Goal: Transaction & Acquisition: Purchase product/service

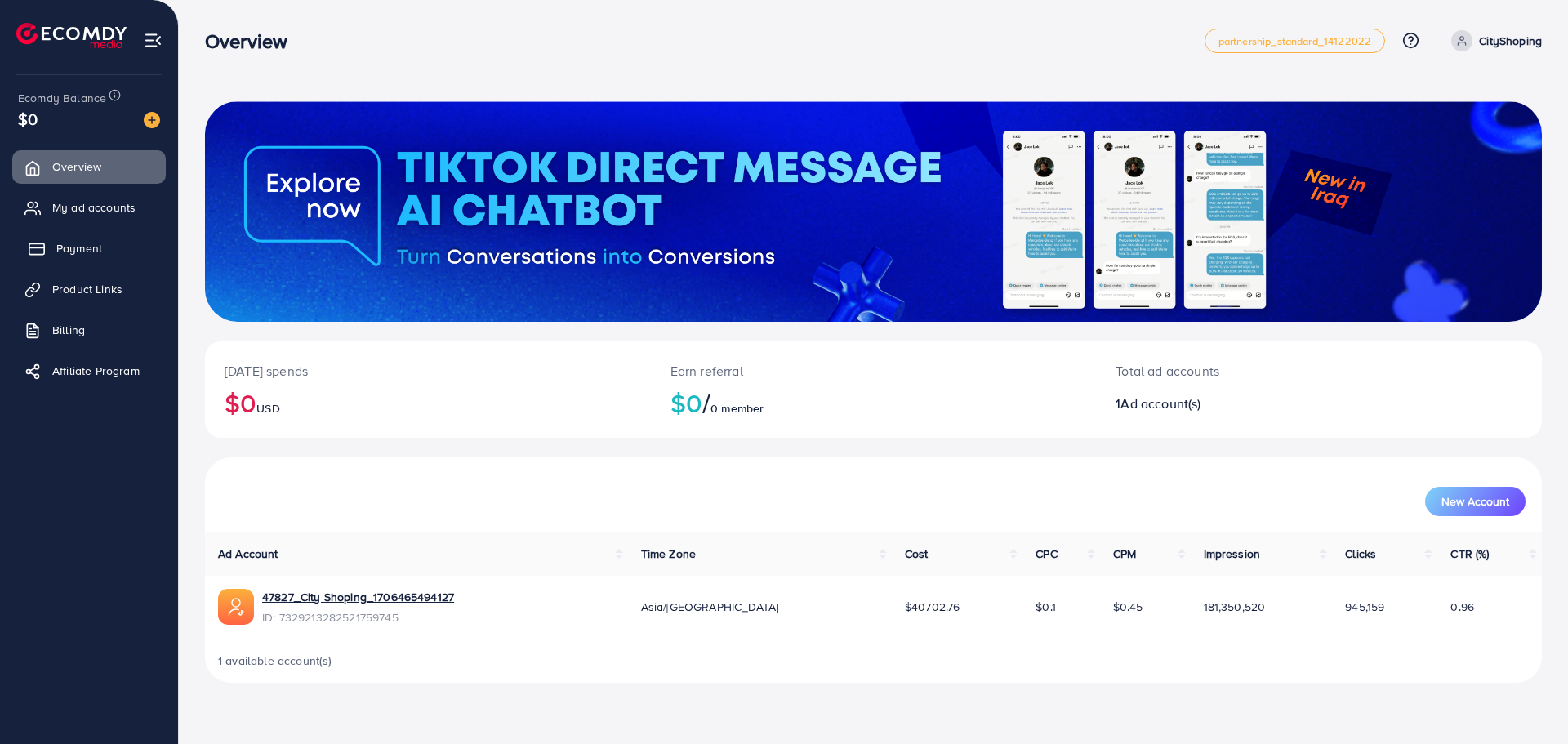
click at [58, 252] on span "Payment" at bounding box center [79, 248] width 46 height 16
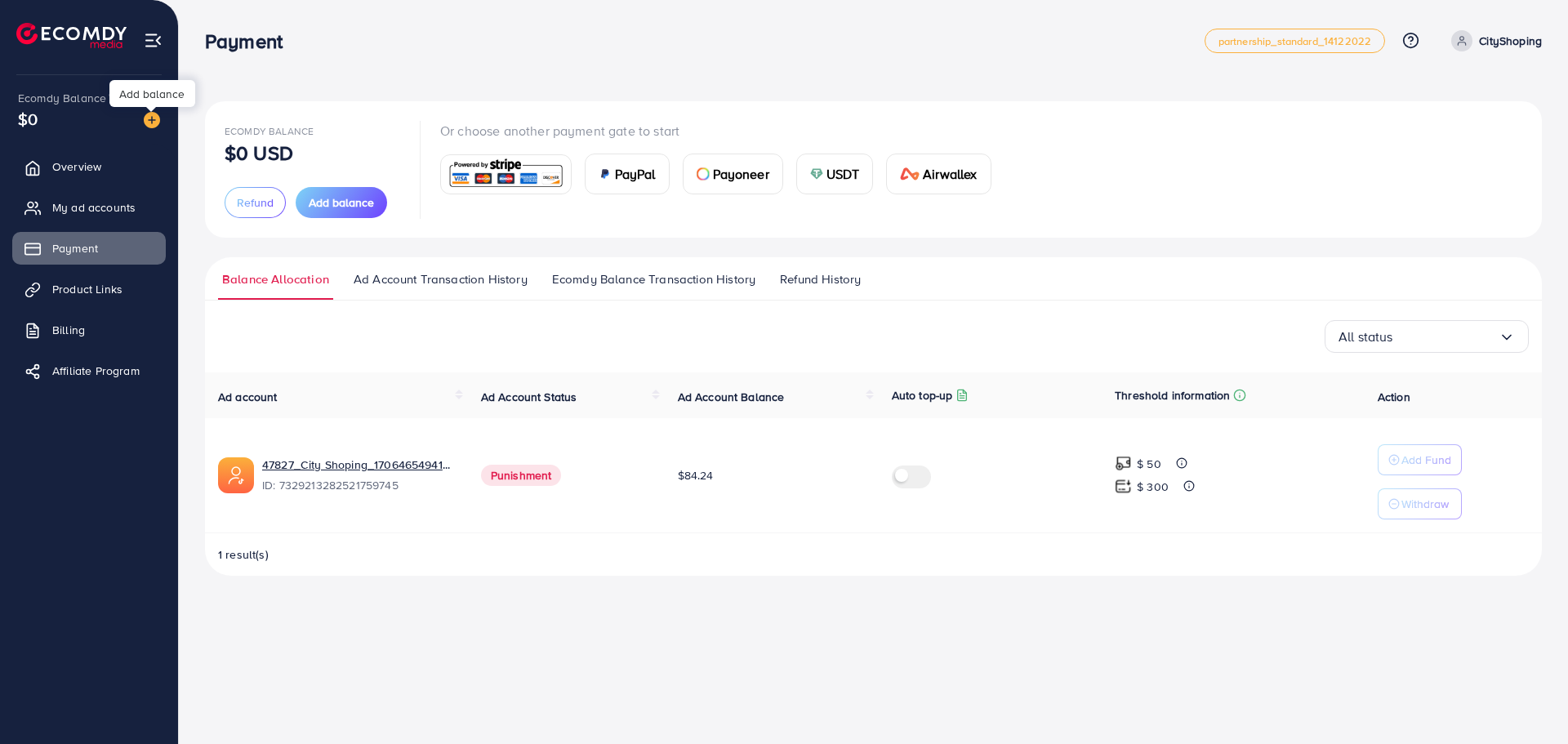
click at [152, 115] on img at bounding box center [152, 120] width 16 height 16
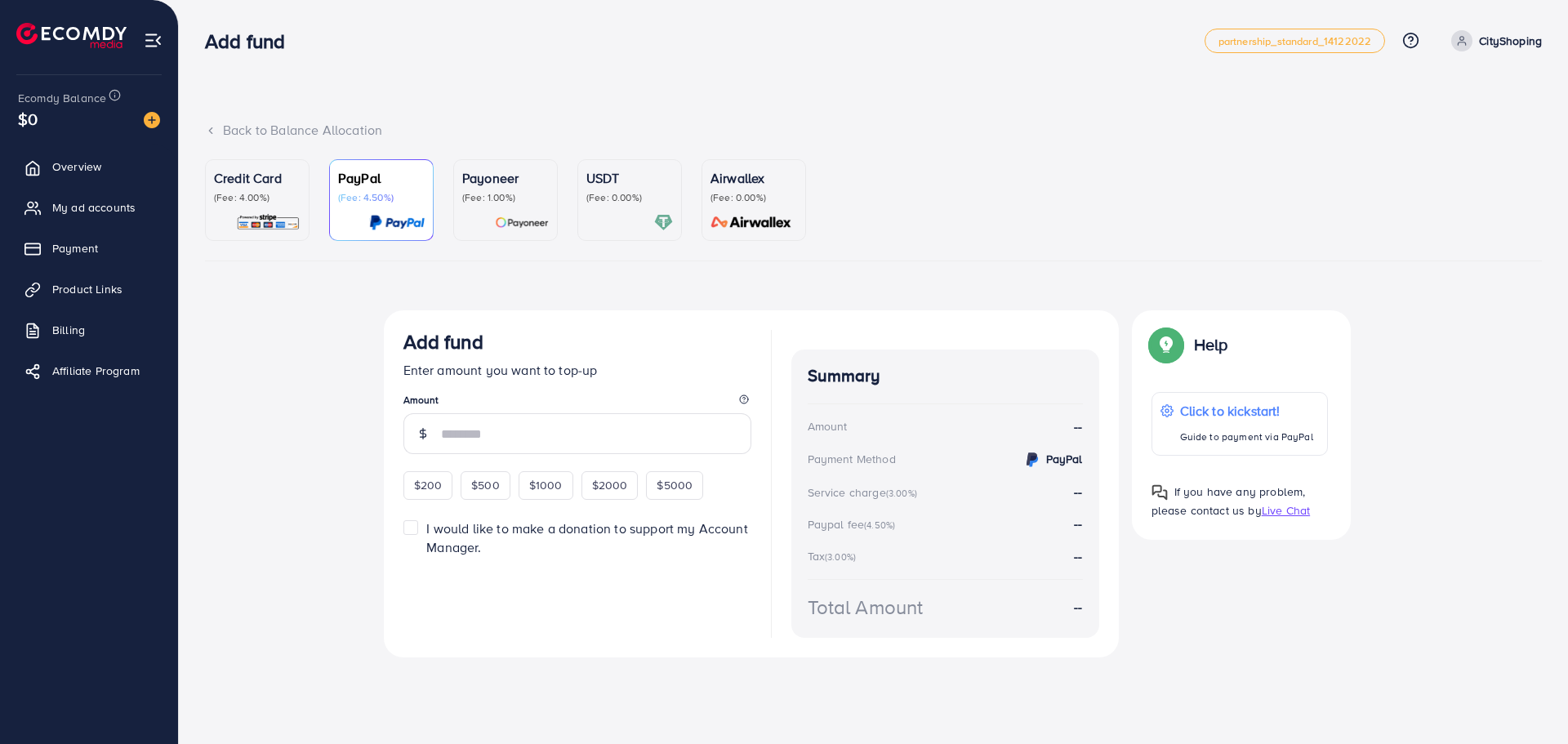
click at [244, 206] on div "Credit Card (Fee: 4.00%)" at bounding box center [257, 200] width 87 height 64
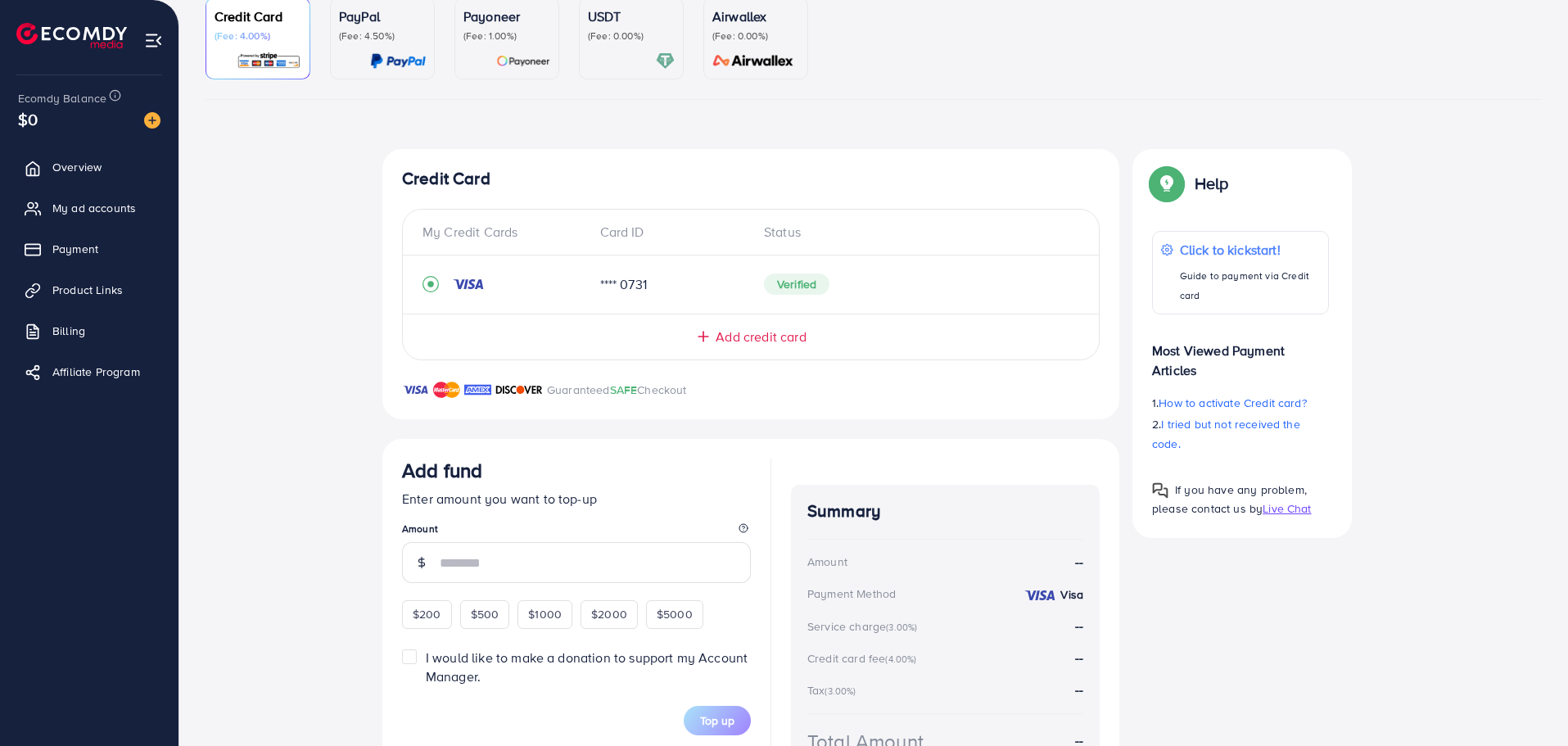
scroll to position [163, 0]
click at [508, 564] on input "number" at bounding box center [595, 561] width 311 height 41
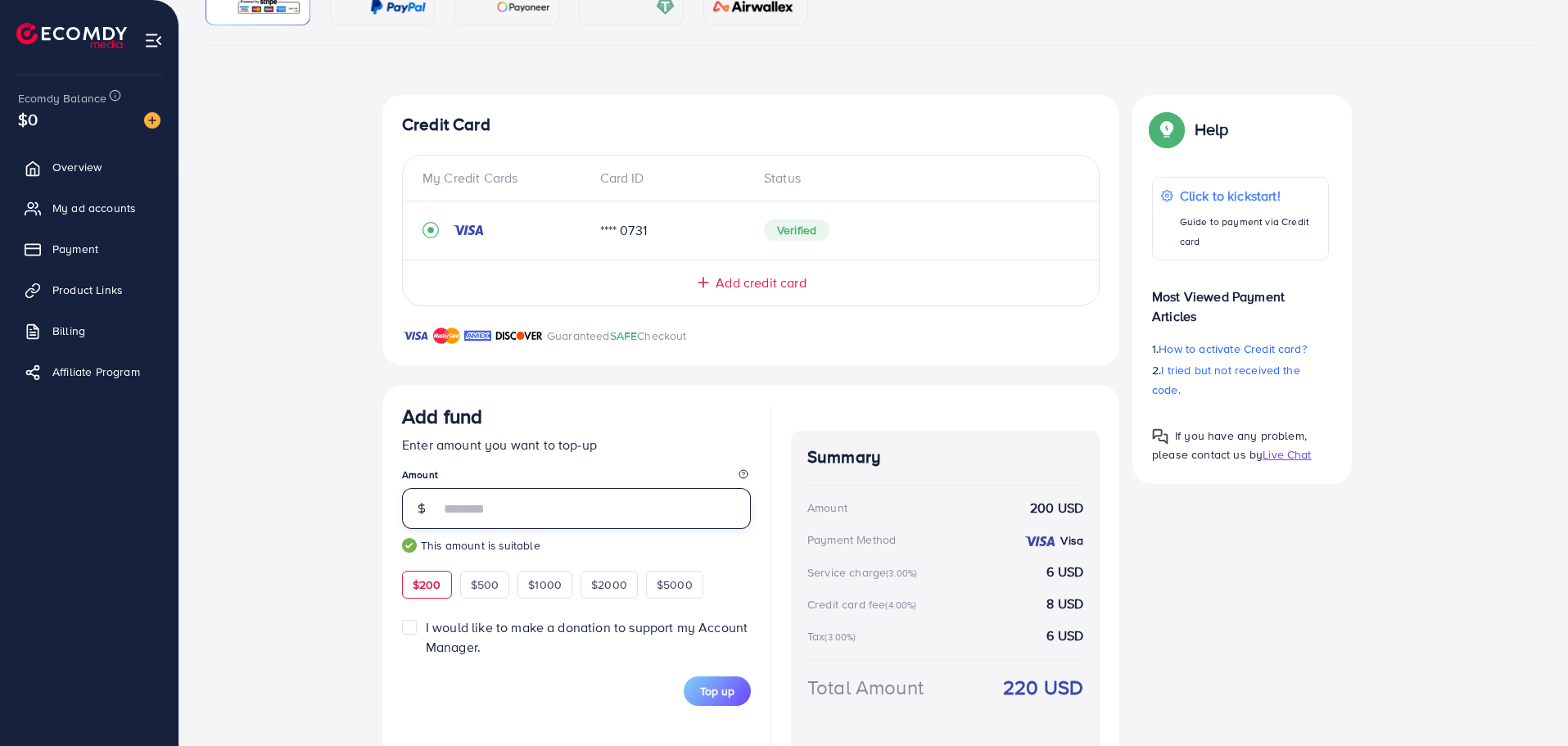
scroll to position [246, 0]
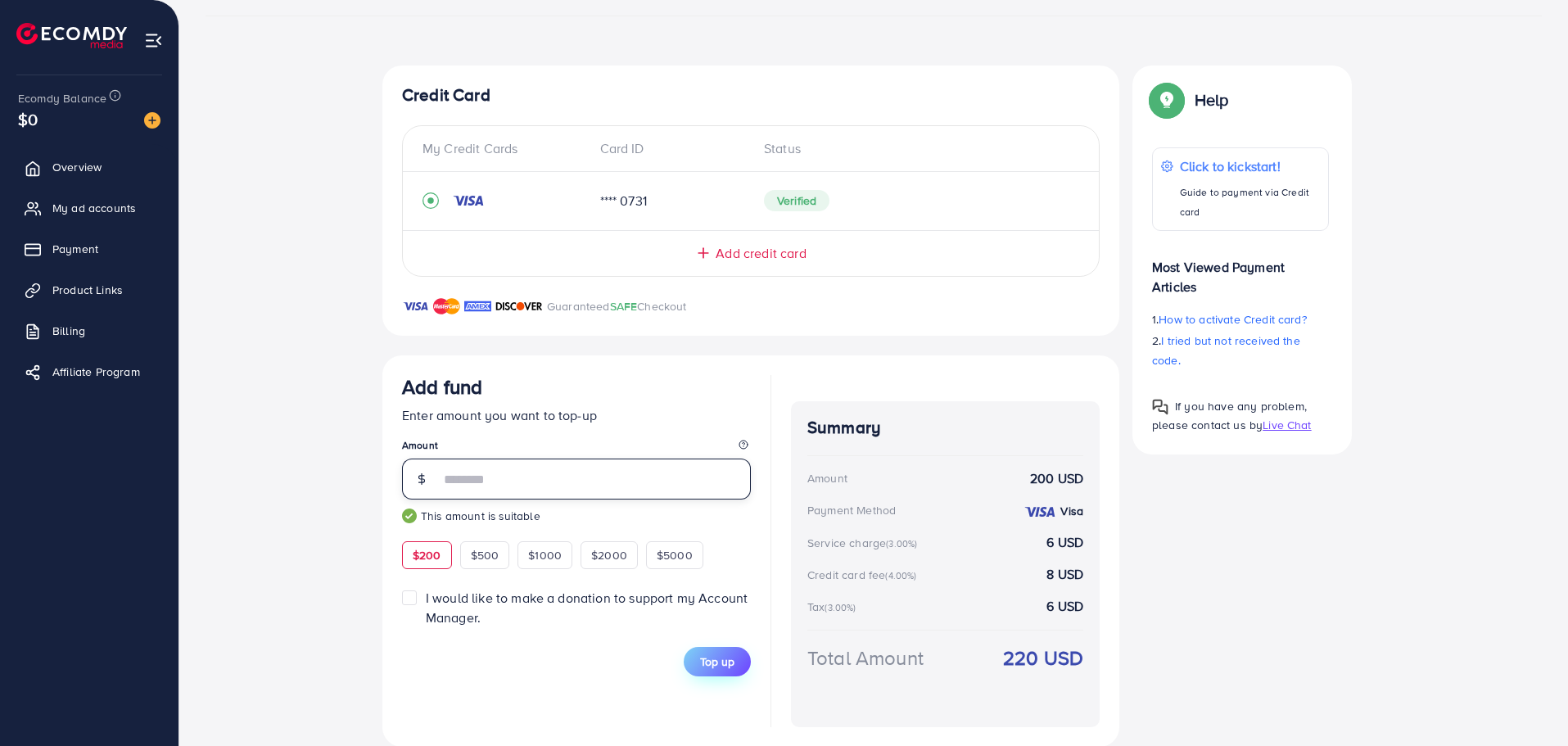
type input "***"
click at [716, 658] on span "Top up" at bounding box center [717, 662] width 34 height 16
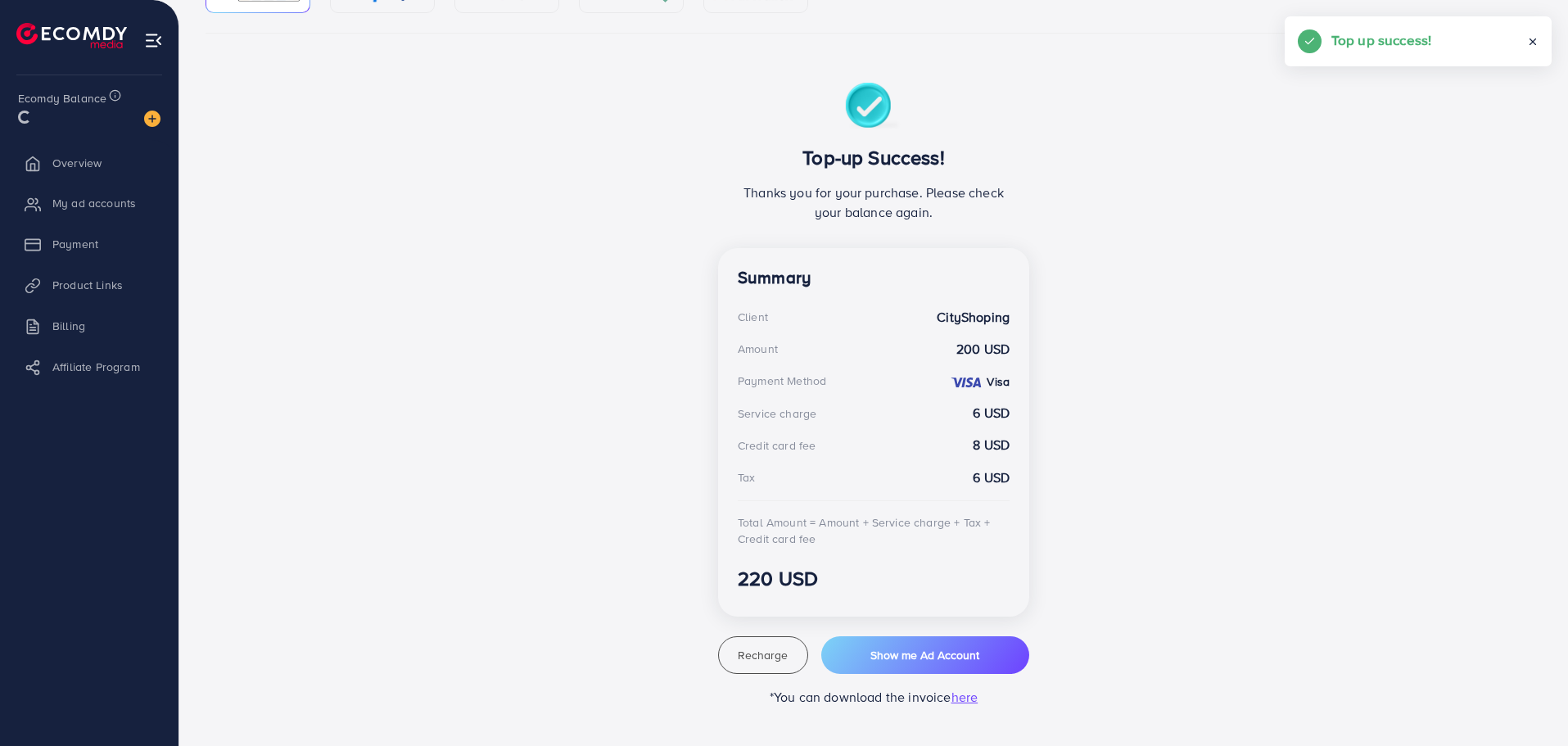
scroll to position [228, 0]
click at [106, 267] on ul "Overview My ad accounts Payment Product Links Billing Affiliate Program" at bounding box center [89, 275] width 179 height 261
click at [108, 245] on link "Payment" at bounding box center [89, 249] width 153 height 32
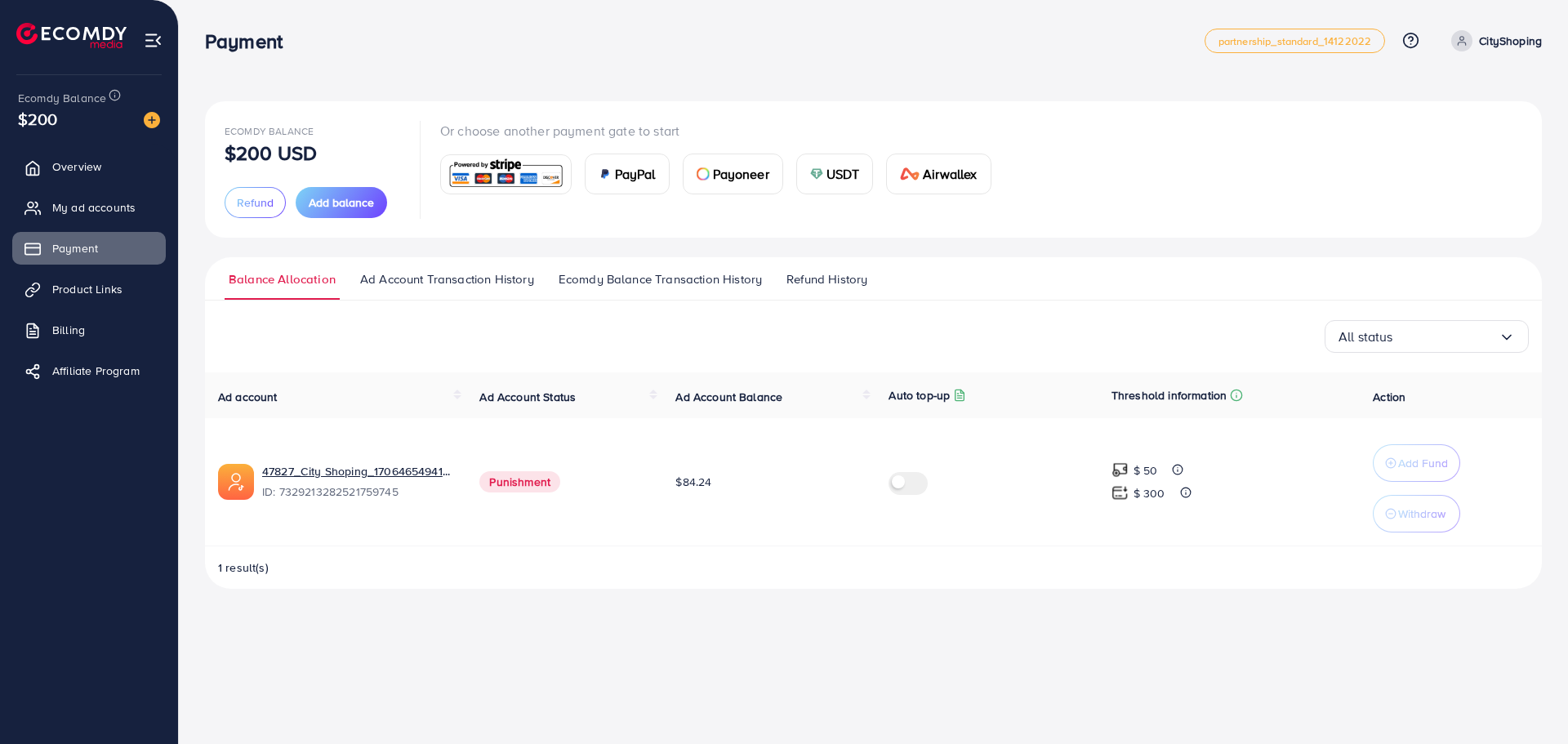
click at [527, 486] on span "Punishment" at bounding box center [519, 482] width 81 height 21
click at [1435, 502] on button "Withdraw" at bounding box center [1417, 514] width 88 height 38
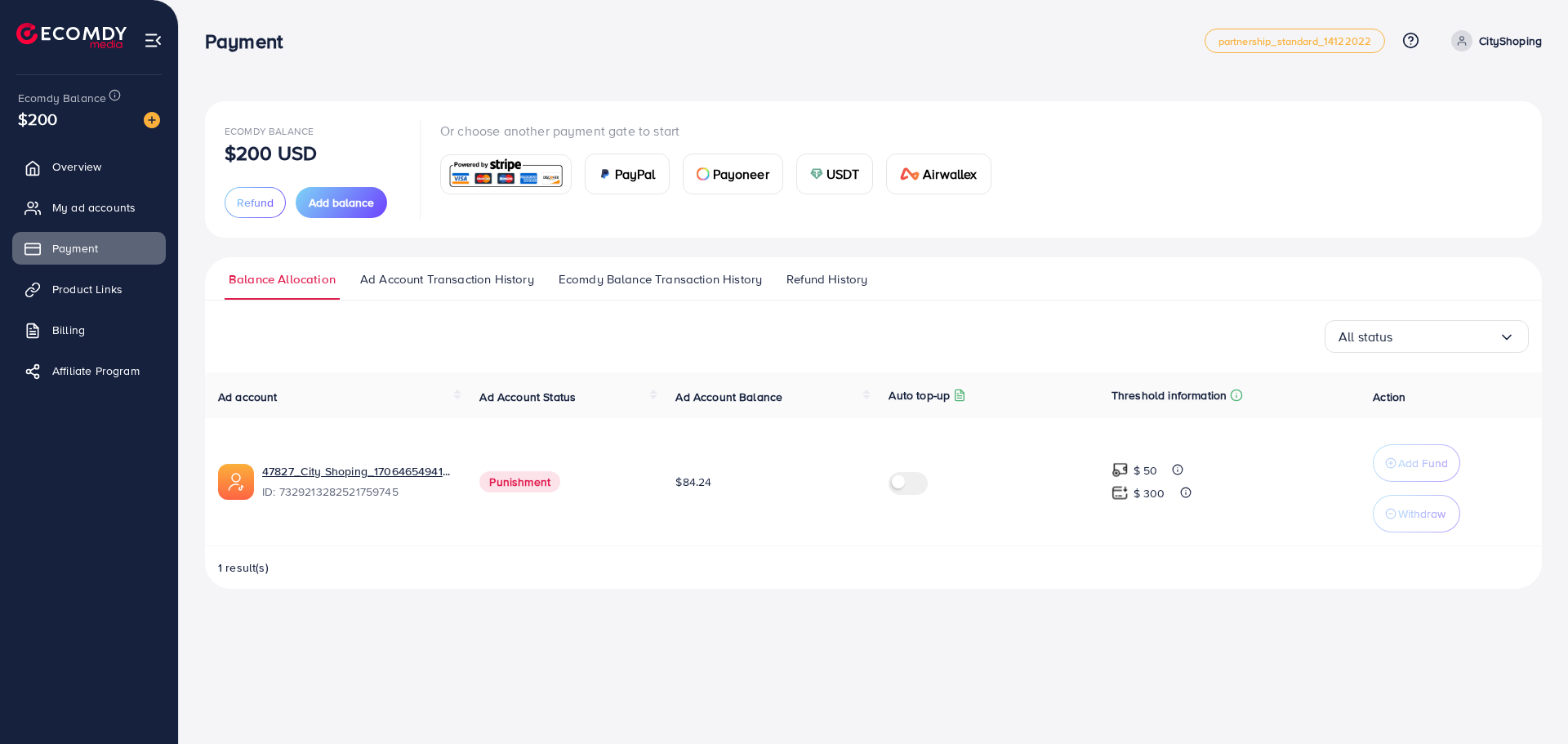
click at [81, 124] on div "$200" at bounding box center [89, 118] width 142 height 23
click at [88, 171] on span "Overview" at bounding box center [81, 167] width 49 height 16
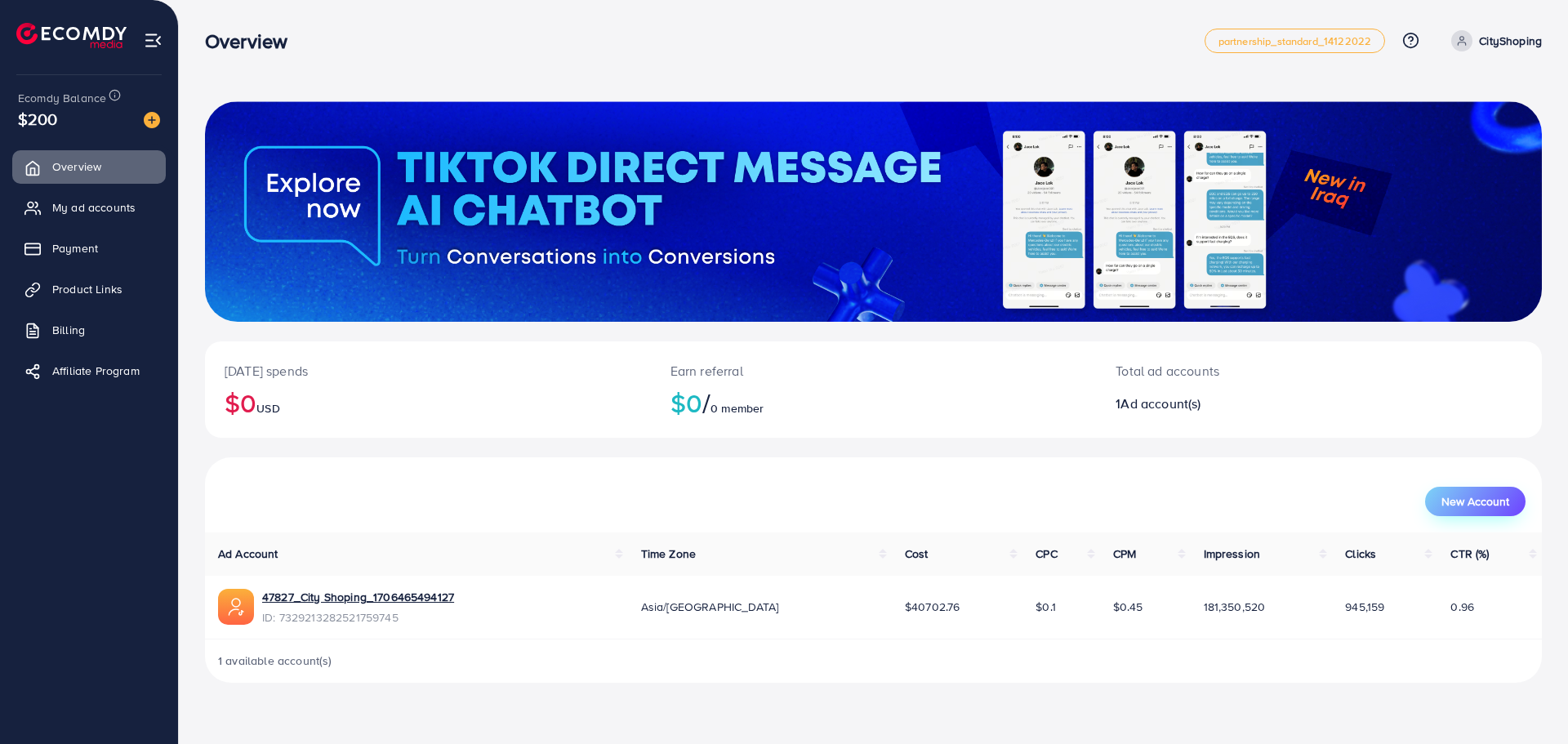
click at [1501, 496] on span "New Account" at bounding box center [1476, 501] width 68 height 12
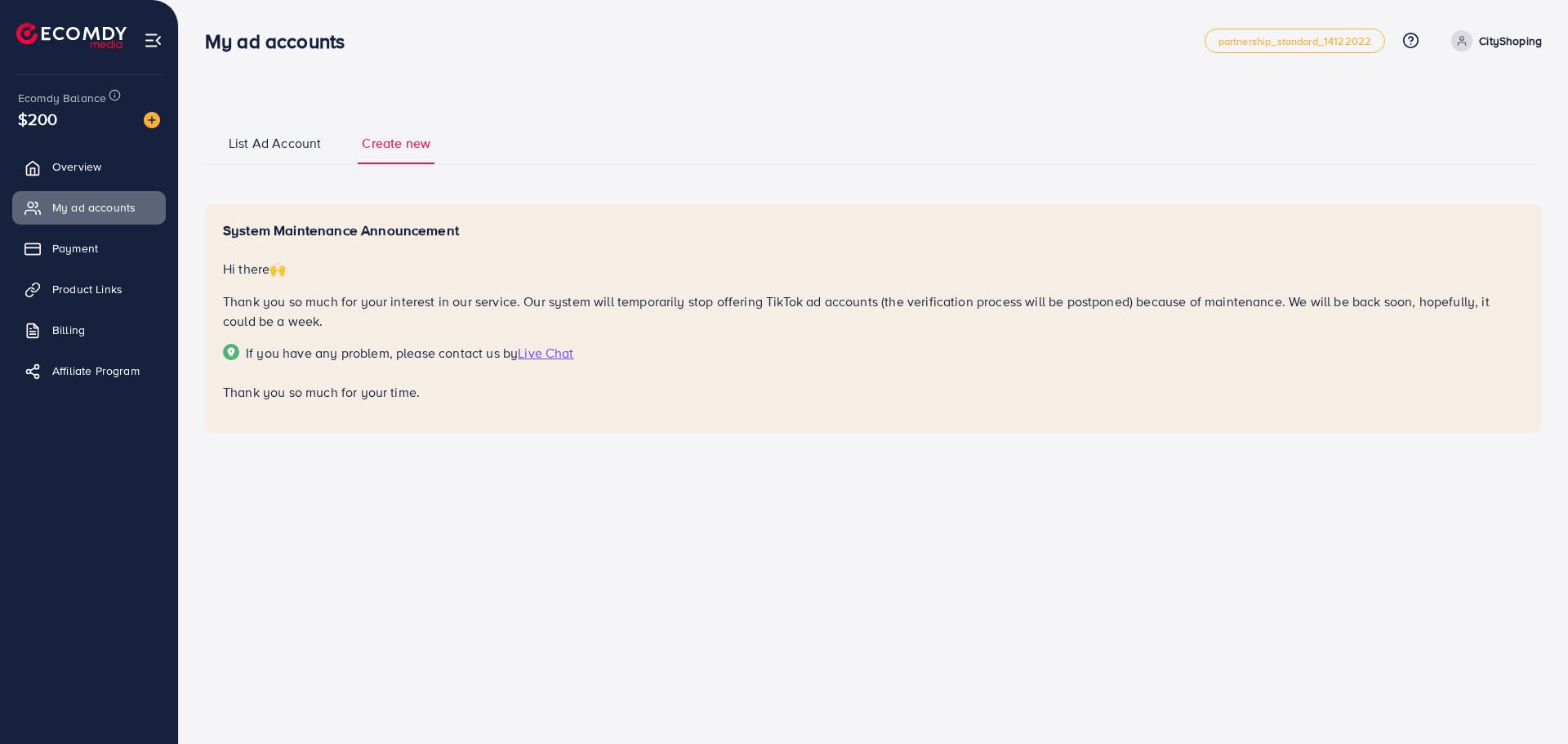
drag, startPoint x: 1490, startPoint y: 389, endPoint x: 194, endPoint y: 223, distance: 1306.6
click at [194, 223] on div "List Ad Account Create new System Maintenance Announcement Hi there 🙌 Thank you…" at bounding box center [873, 249] width 1389 height 498
copy div "System Maintenance Announcement Hi there 🙌 Thank you so much for your interest …"
click at [455, 171] on div "List Ad Account Create new System Maintenance Announcement Hi there 🙌 Thank you…" at bounding box center [873, 277] width 1337 height 312
